Goal: Check status

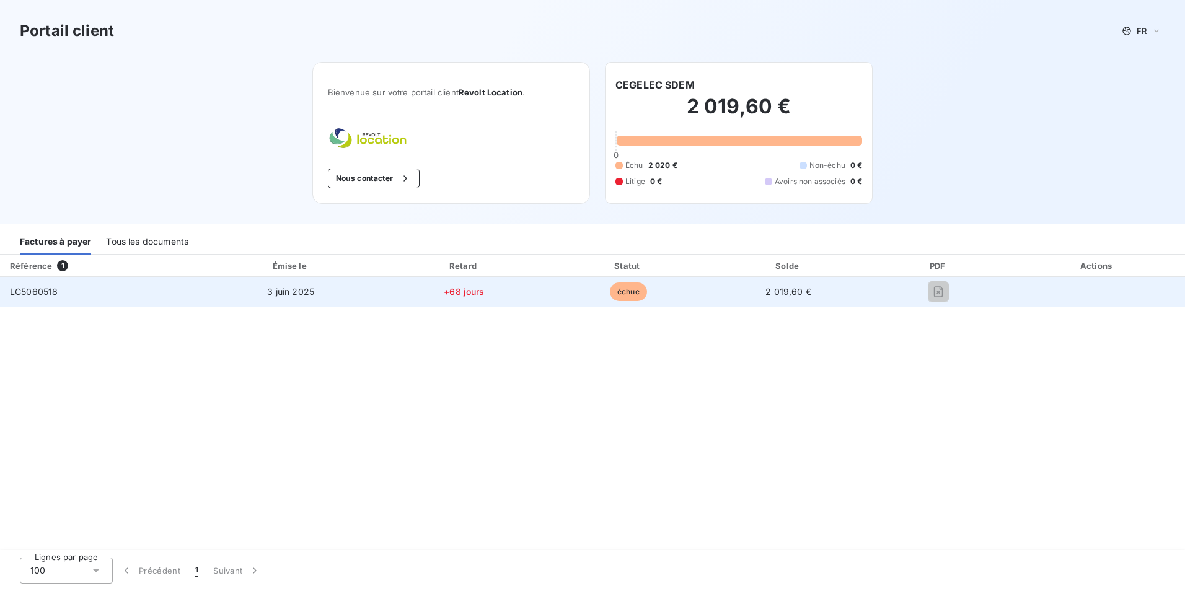
click at [32, 290] on span "LC5060518" at bounding box center [34, 291] width 48 height 11
click at [20, 299] on td "LC5060518" at bounding box center [100, 292] width 200 height 30
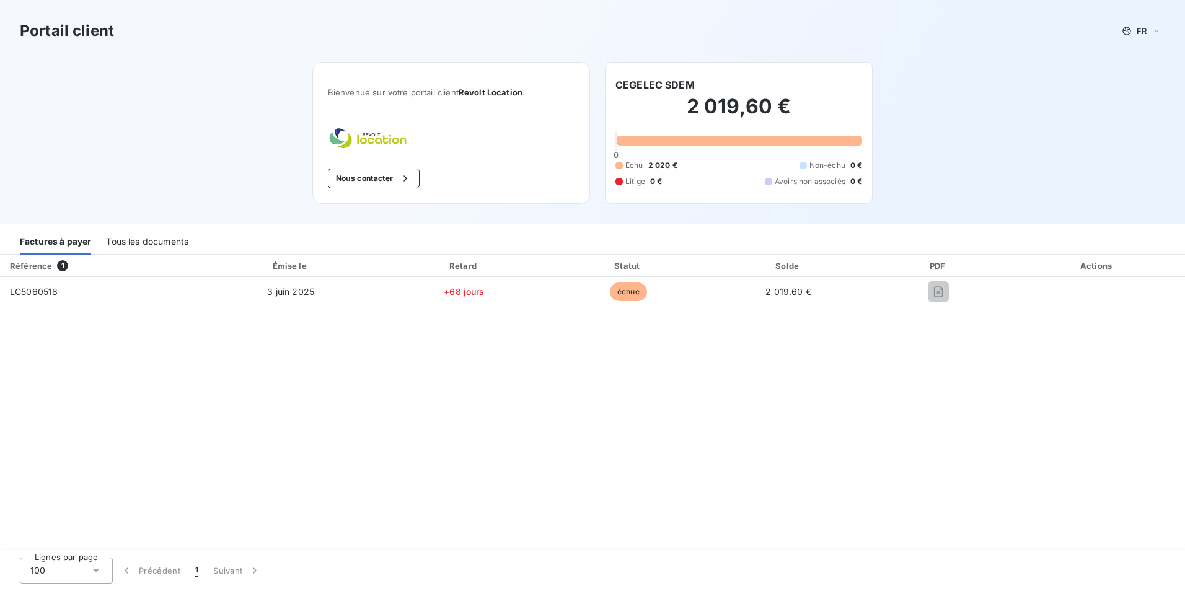
click at [33, 265] on div "Référence" at bounding box center [31, 266] width 42 height 10
click at [66, 243] on div "Factures à payer" at bounding box center [55, 242] width 71 height 26
click at [128, 243] on div "Tous les documents" at bounding box center [147, 242] width 82 height 26
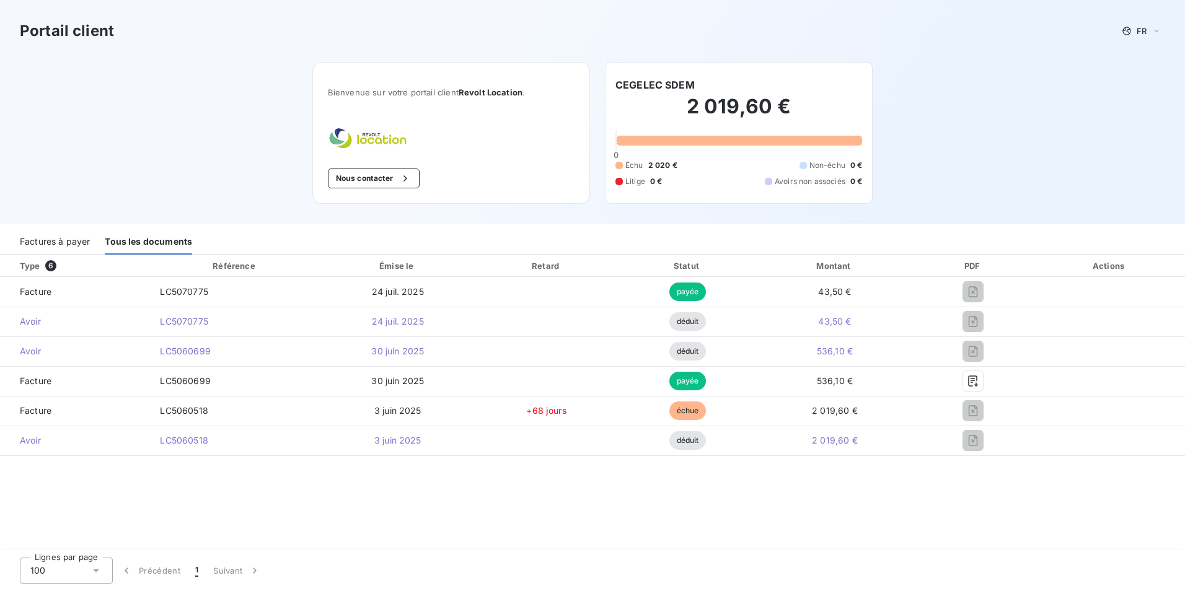
click at [78, 243] on div "Factures à payer" at bounding box center [55, 242] width 70 height 26
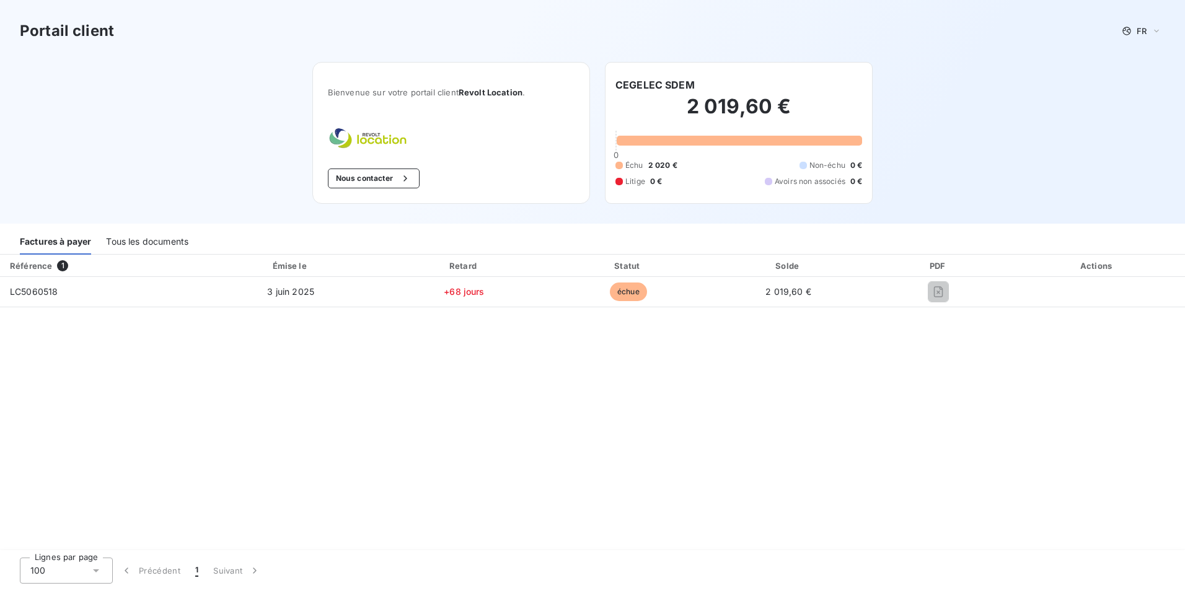
click at [133, 242] on div "Tous les documents" at bounding box center [147, 242] width 82 height 26
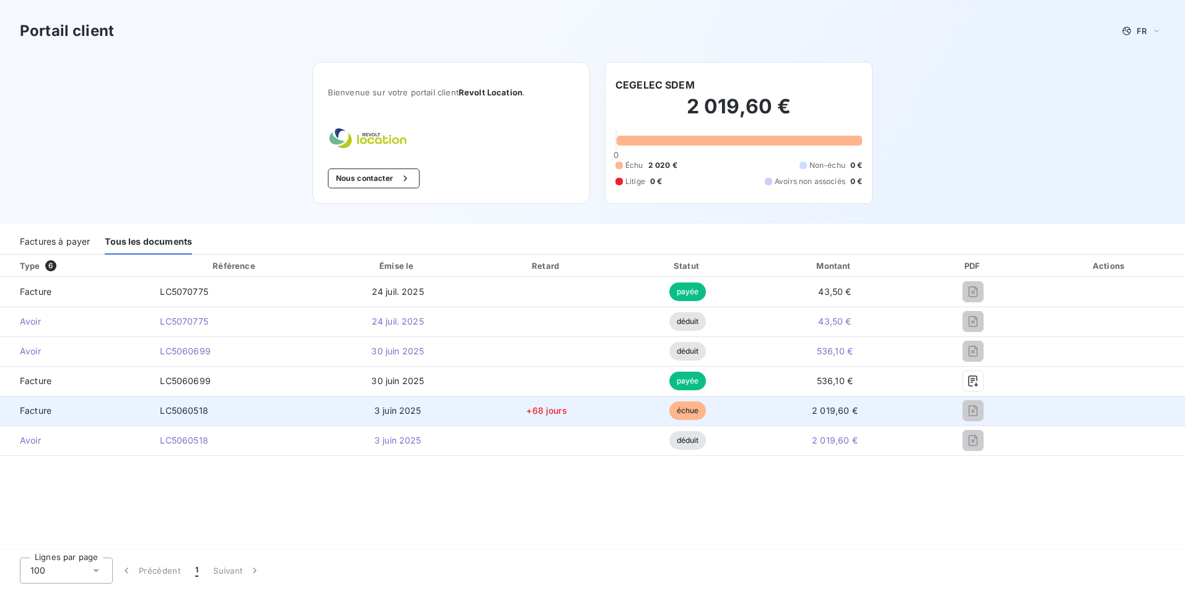
click at [677, 410] on span "échue" at bounding box center [687, 410] width 37 height 19
click at [46, 411] on span "Facture" at bounding box center [75, 411] width 130 height 12
